Goal: Task Accomplishment & Management: Manage account settings

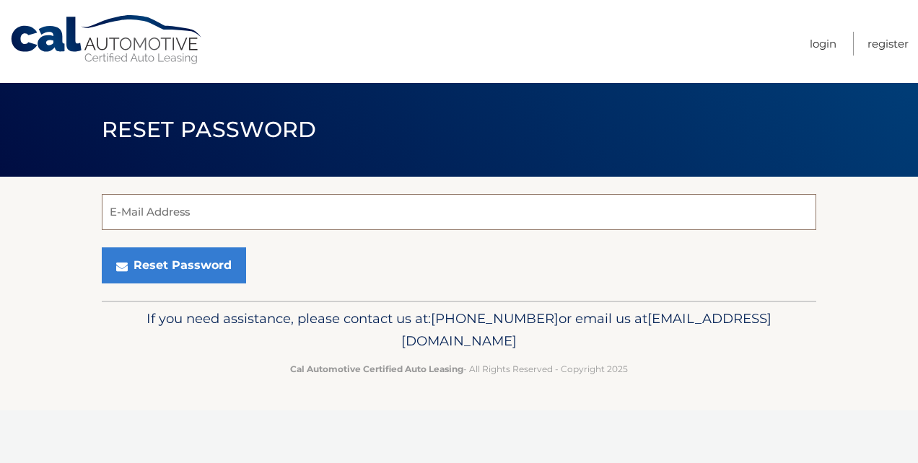
click at [154, 209] on input "E-Mail Address" at bounding box center [459, 212] width 715 height 36
type input "mariannturner@hotmail.com"
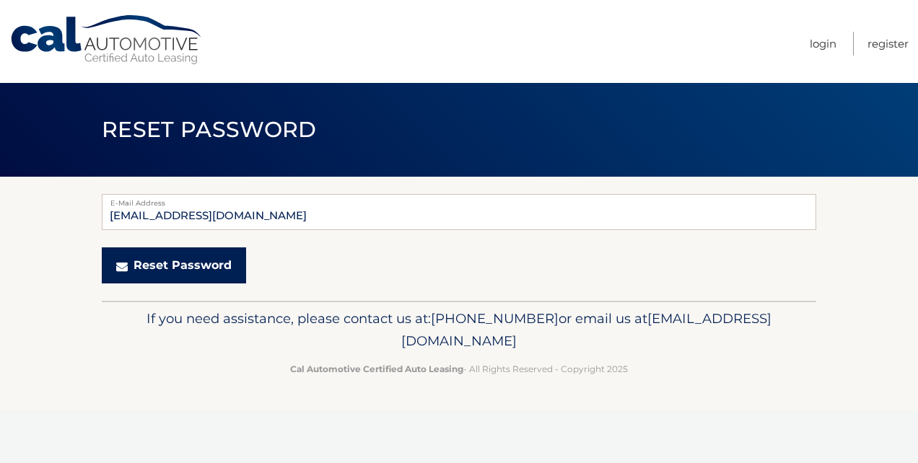
click at [172, 263] on button "Reset Password" at bounding box center [174, 266] width 144 height 36
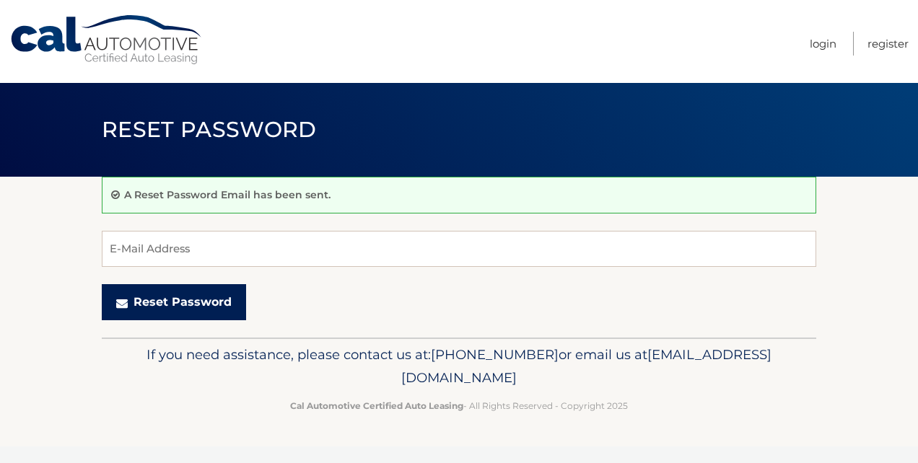
click at [165, 305] on button "Reset Password" at bounding box center [174, 302] width 144 height 36
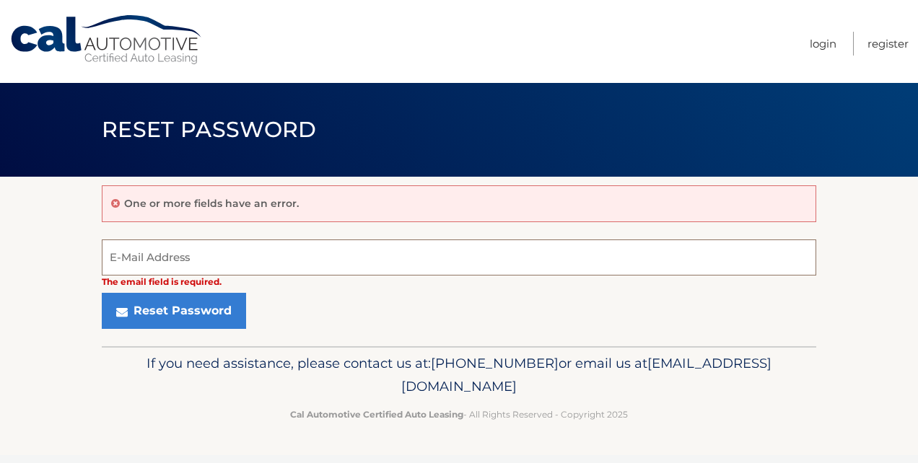
click at [156, 261] on input "E-Mail Address" at bounding box center [459, 258] width 715 height 36
type input "mariannturner@hotmail.com"
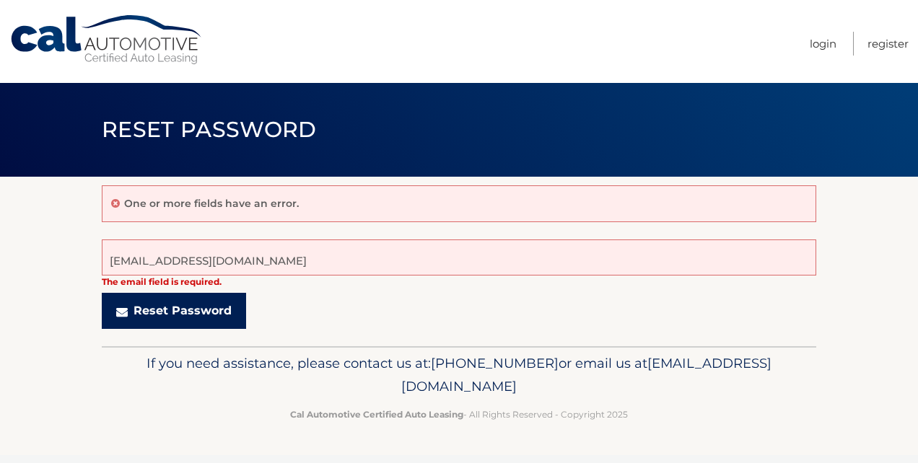
click at [152, 306] on button "Reset Password" at bounding box center [174, 311] width 144 height 36
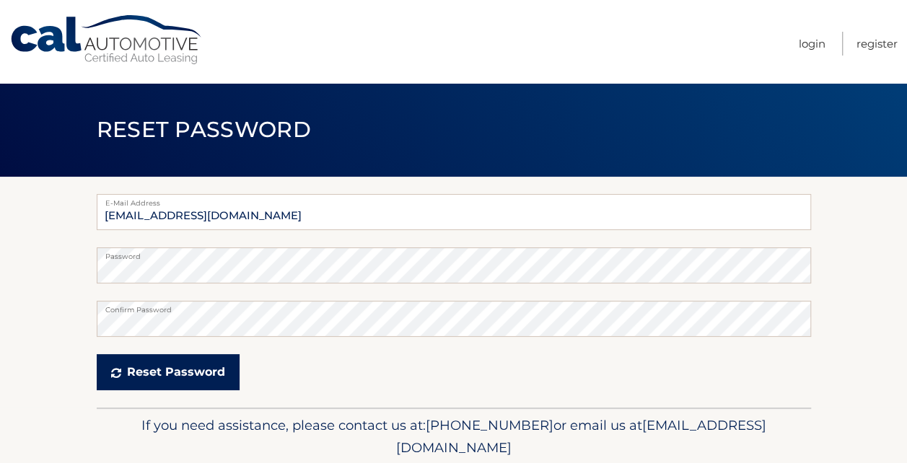
click at [150, 368] on button "Reset Password" at bounding box center [168, 372] width 143 height 36
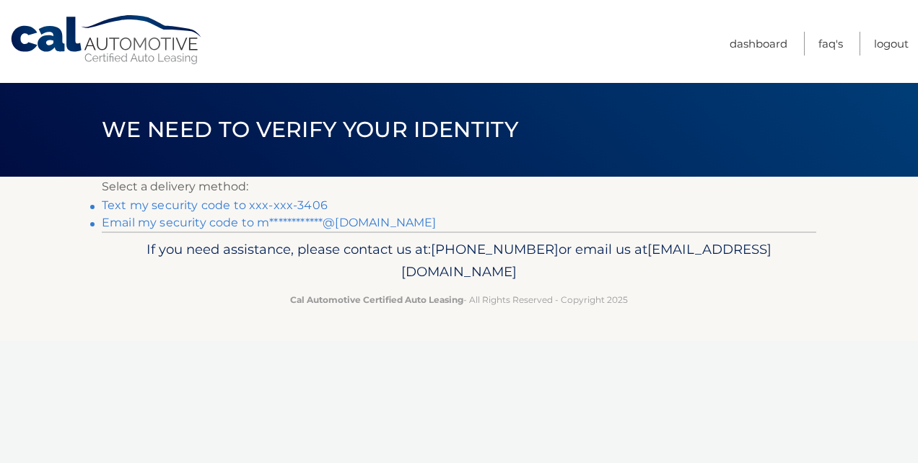
click at [144, 222] on link "**********" at bounding box center [269, 223] width 334 height 14
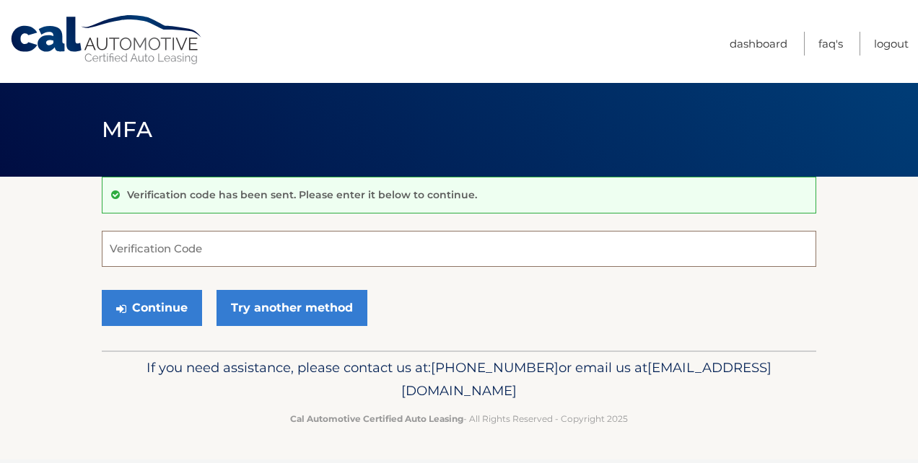
click at [139, 243] on input "Verification Code" at bounding box center [459, 249] width 715 height 36
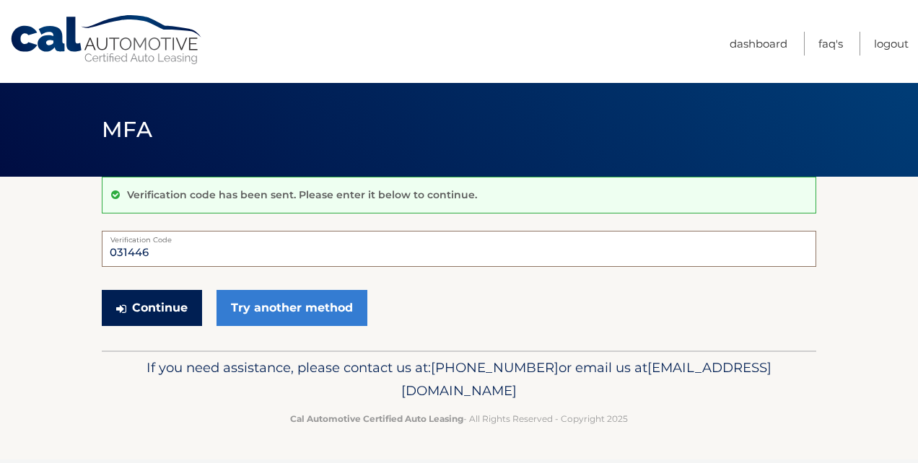
type input "031446"
click at [153, 302] on button "Continue" at bounding box center [152, 308] width 100 height 36
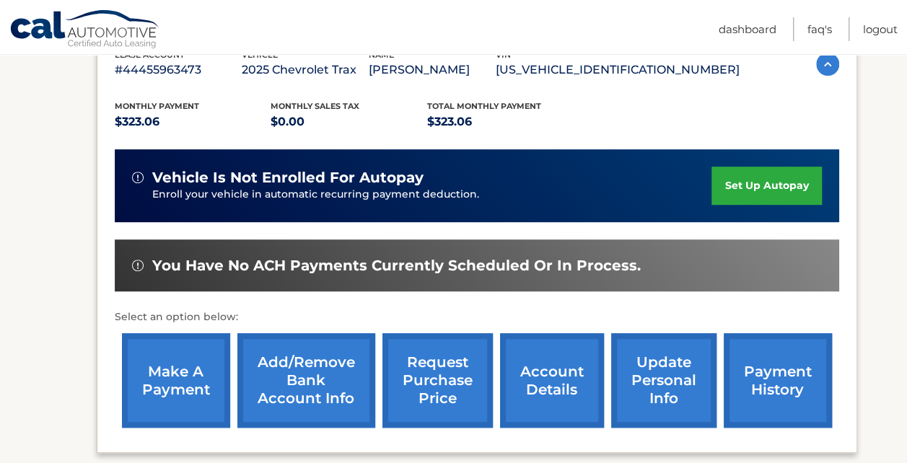
scroll to position [289, 0]
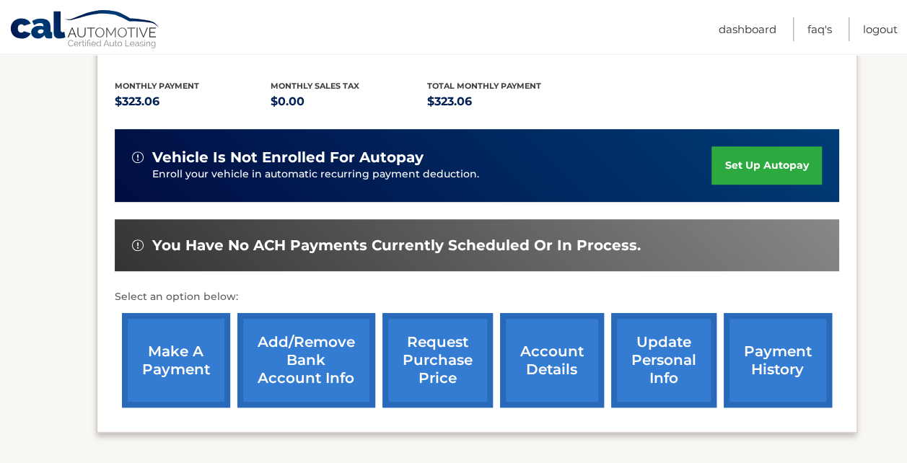
click at [176, 364] on link "make a payment" at bounding box center [176, 360] width 108 height 95
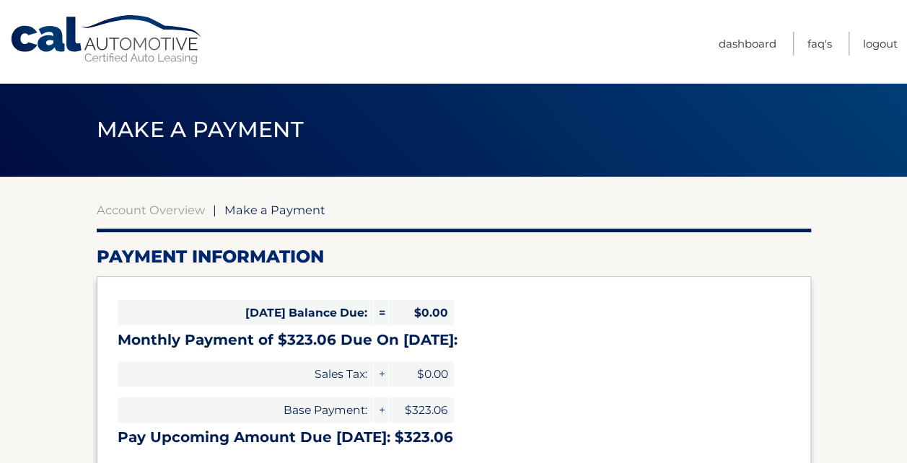
select select "MGYzMjkwOGUtYThlNi00NWNkLTgyMDgtNzYwZGFlOTUyZTlm"
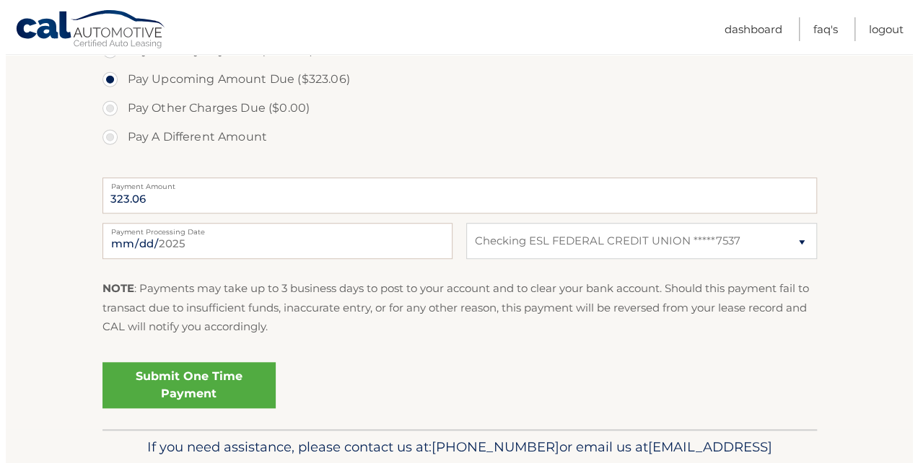
scroll to position [505, 0]
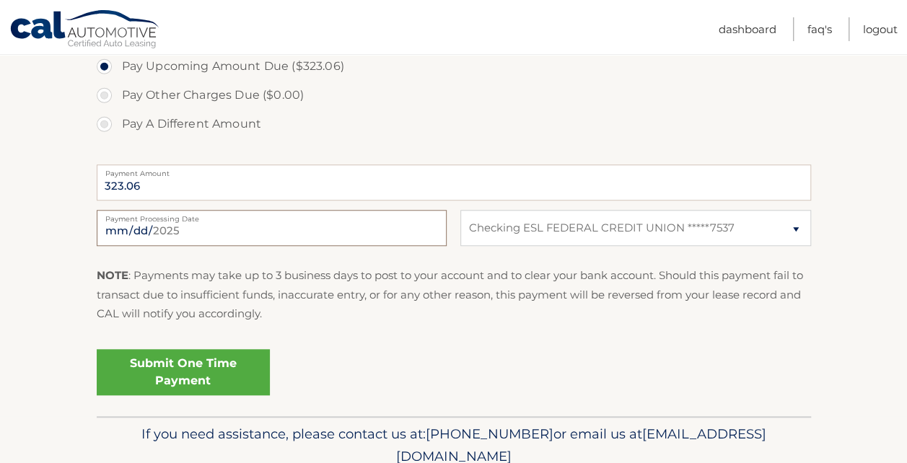
click at [248, 234] on input "2025-09-26" at bounding box center [272, 228] width 350 height 36
type input "2025-09-27"
click at [199, 367] on link "Submit One Time Payment" at bounding box center [183, 372] width 173 height 46
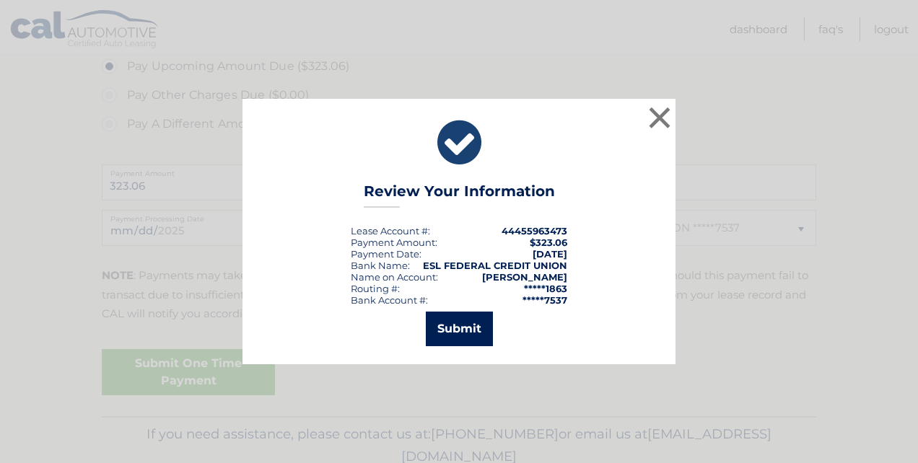
click at [443, 328] on button "Submit" at bounding box center [459, 329] width 67 height 35
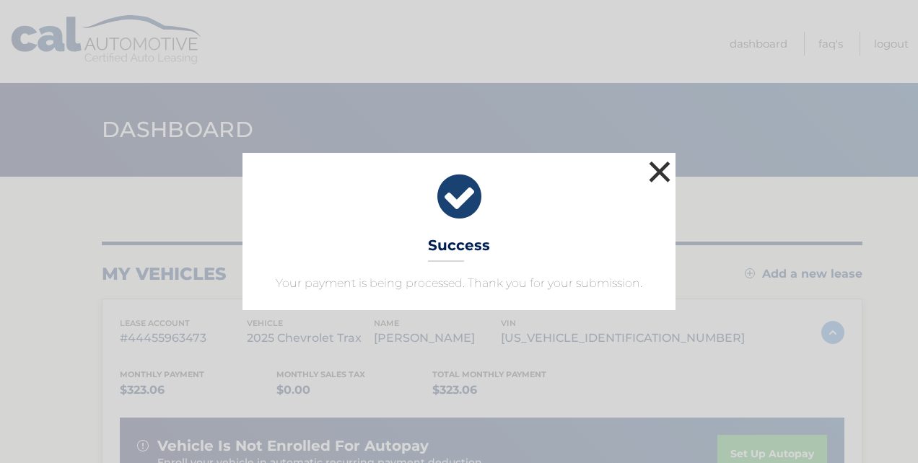
click at [662, 162] on button "×" at bounding box center [659, 171] width 29 height 29
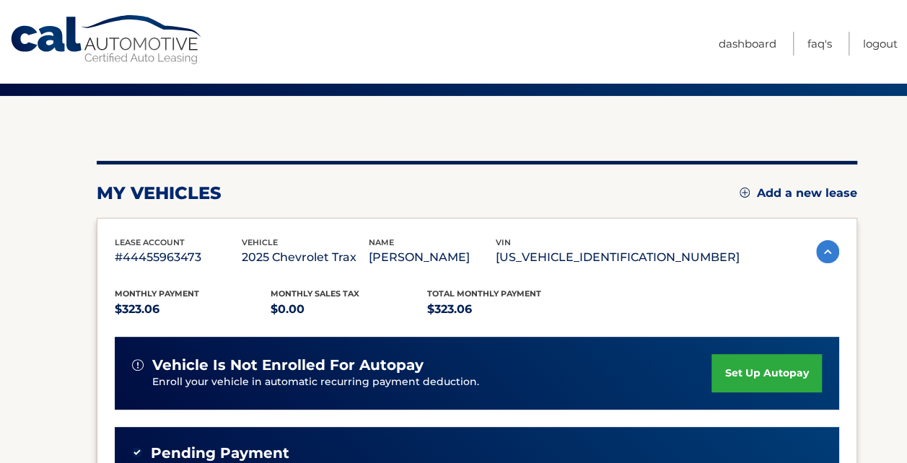
scroll to position [4, 0]
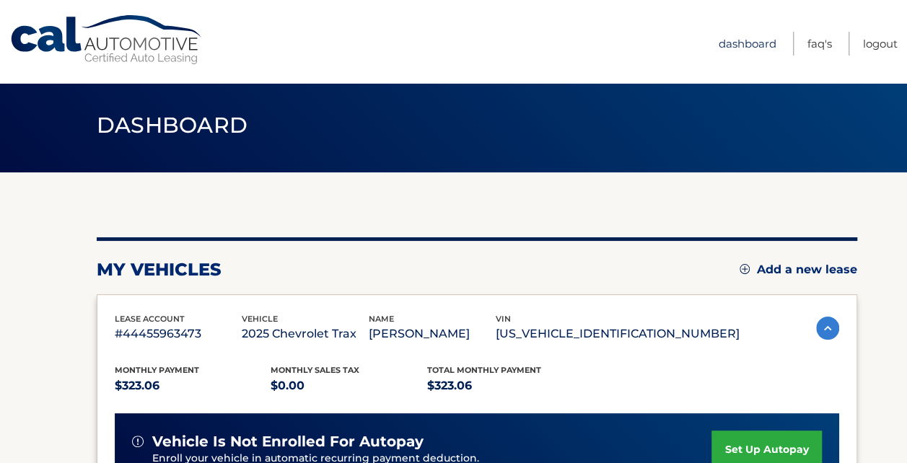
click at [739, 43] on link "Dashboard" at bounding box center [748, 44] width 58 height 24
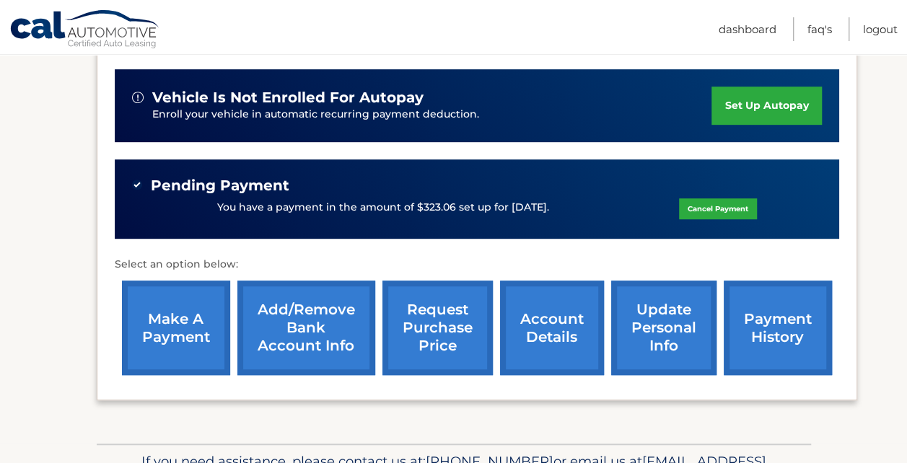
scroll to position [361, 0]
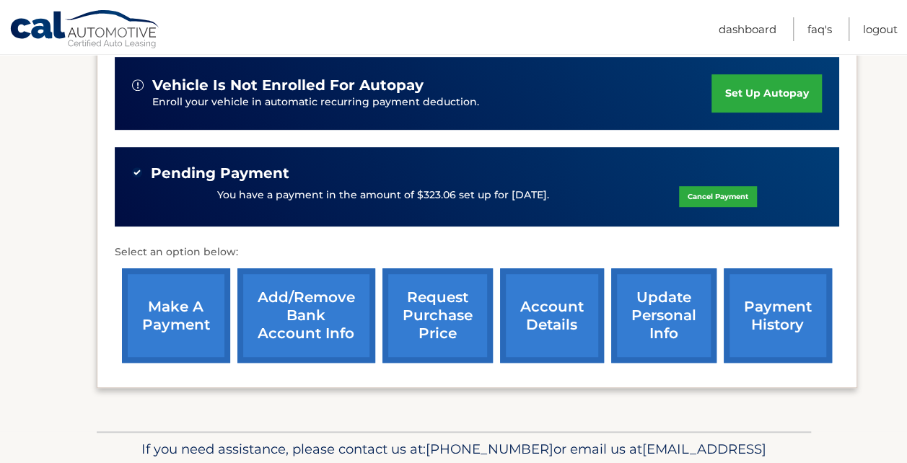
click at [781, 322] on link "payment history" at bounding box center [778, 315] width 108 height 95
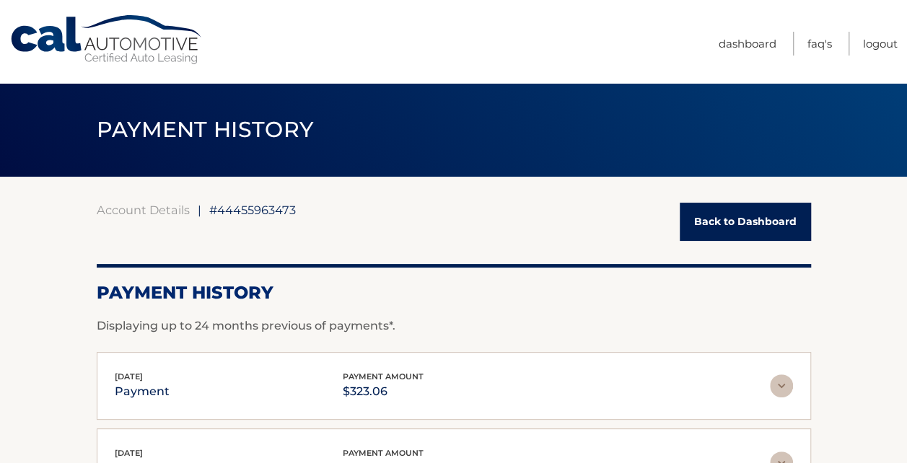
click at [737, 215] on link "Back to Dashboard" at bounding box center [745, 222] width 131 height 38
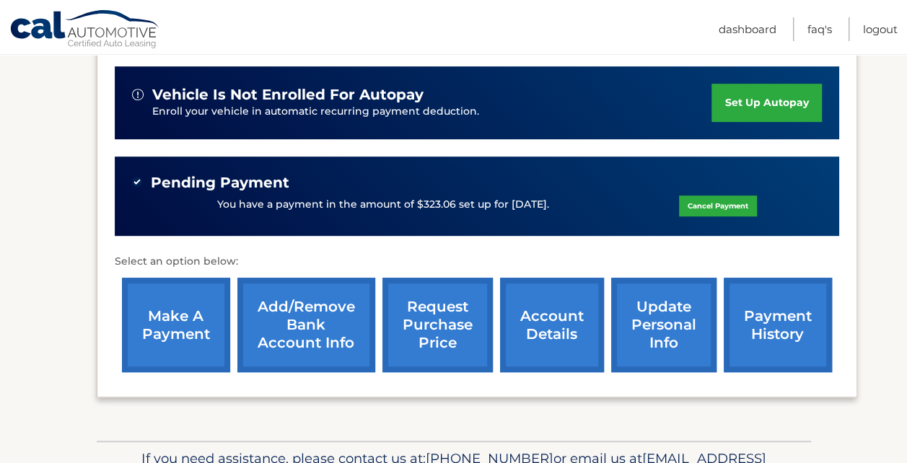
scroll to position [433, 0]
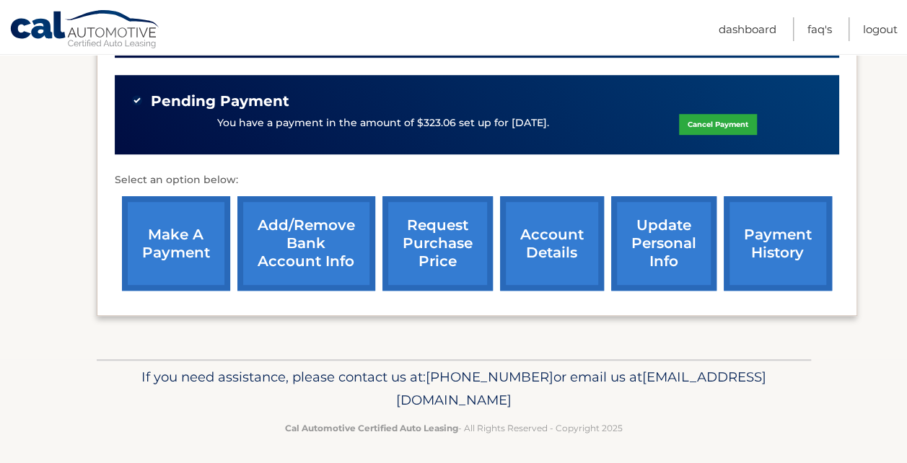
click at [570, 252] on link "account details" at bounding box center [552, 243] width 104 height 95
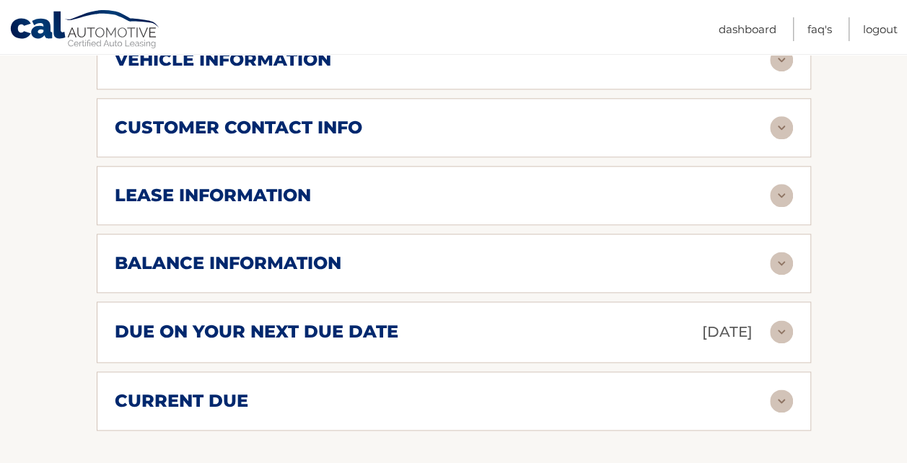
scroll to position [794, 0]
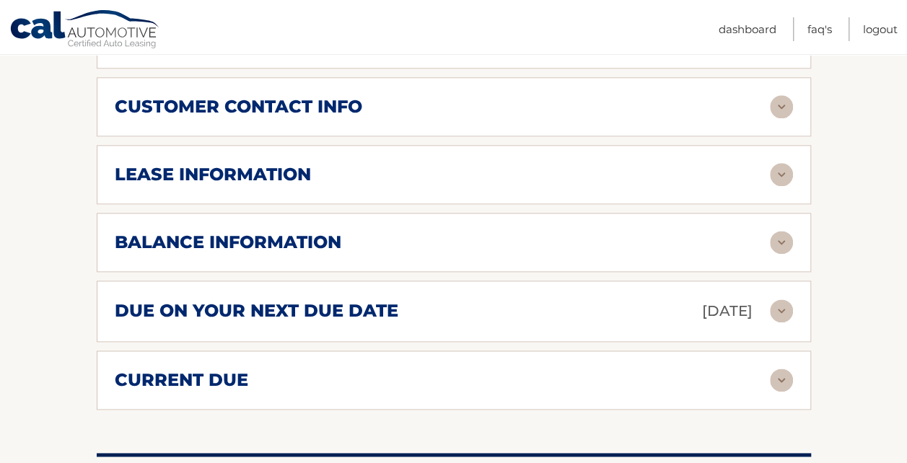
click at [780, 300] on img at bounding box center [781, 311] width 23 height 23
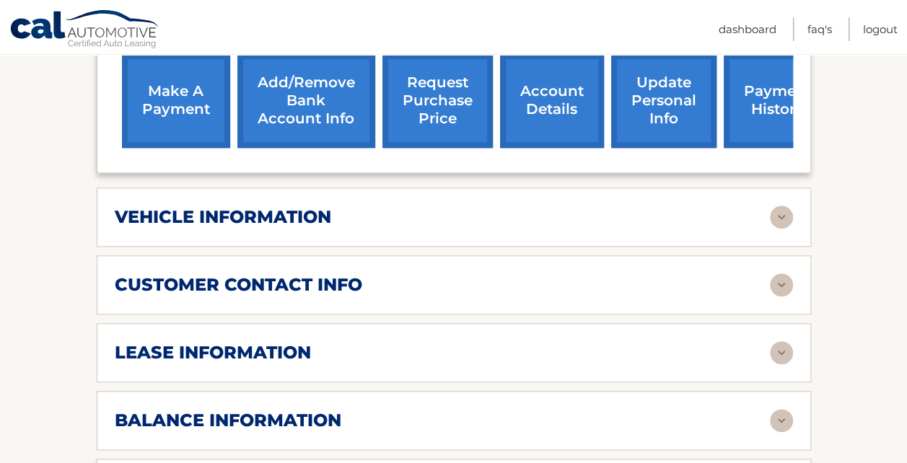
scroll to position [577, 0]
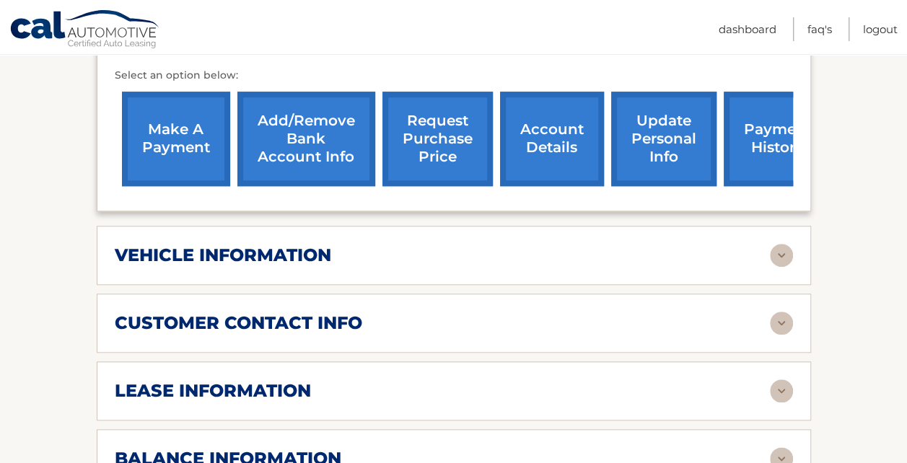
click at [783, 380] on img at bounding box center [781, 391] width 23 height 23
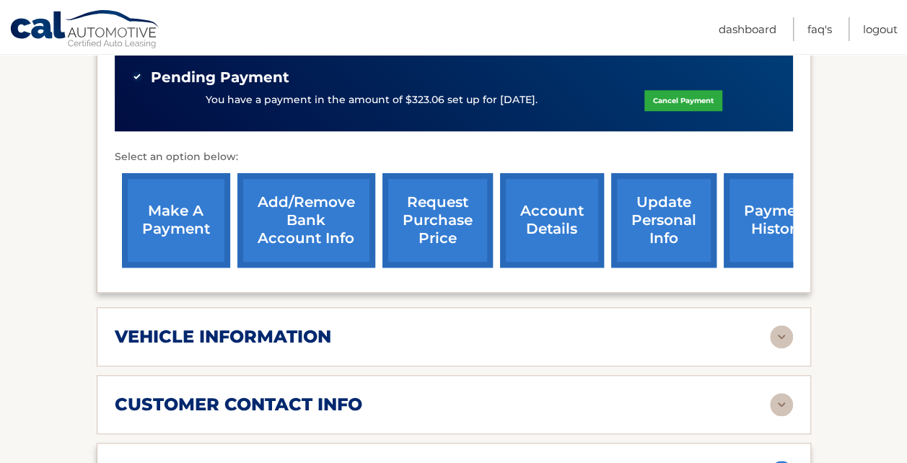
scroll to position [433, 0]
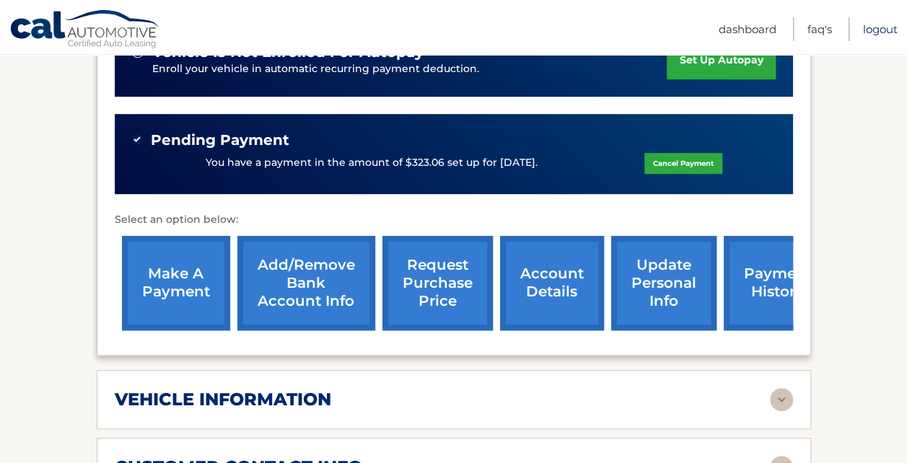
click at [882, 25] on link "Logout" at bounding box center [880, 29] width 35 height 24
